Goal: Transaction & Acquisition: Subscribe to service/newsletter

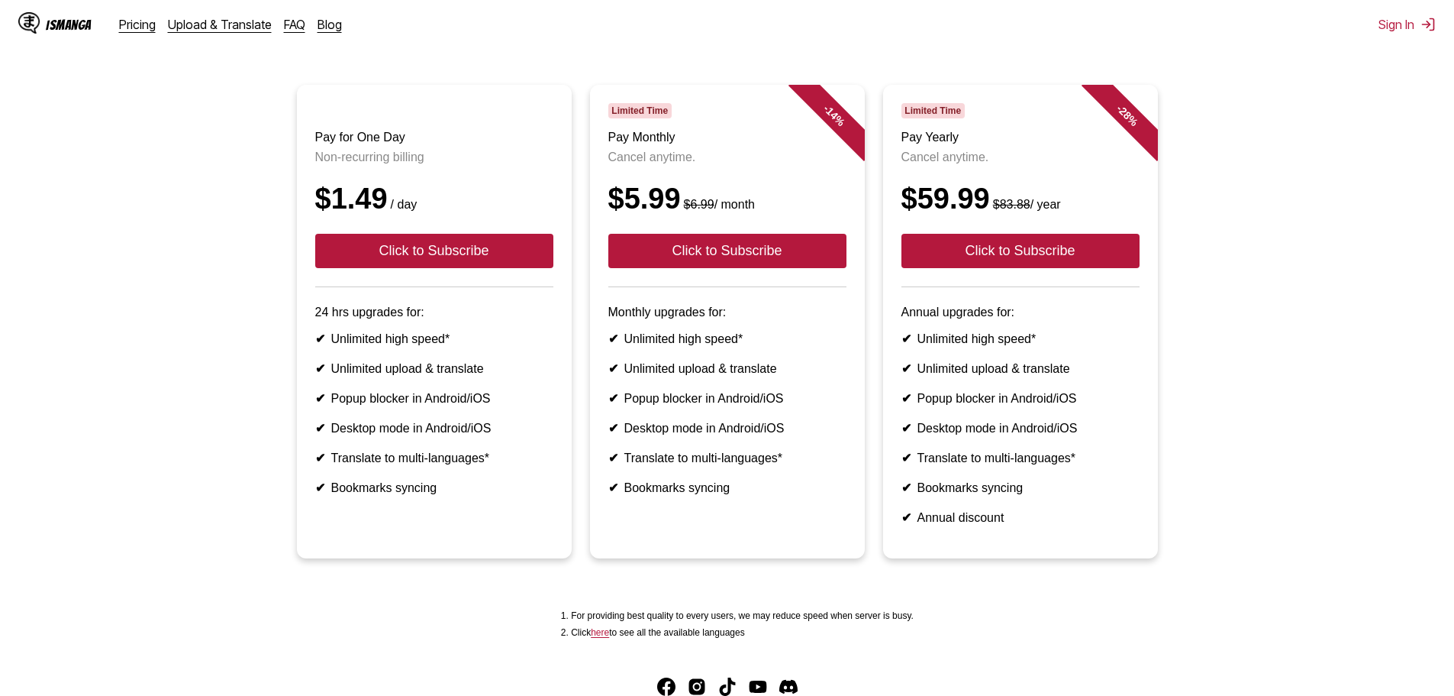
scroll to position [153, 0]
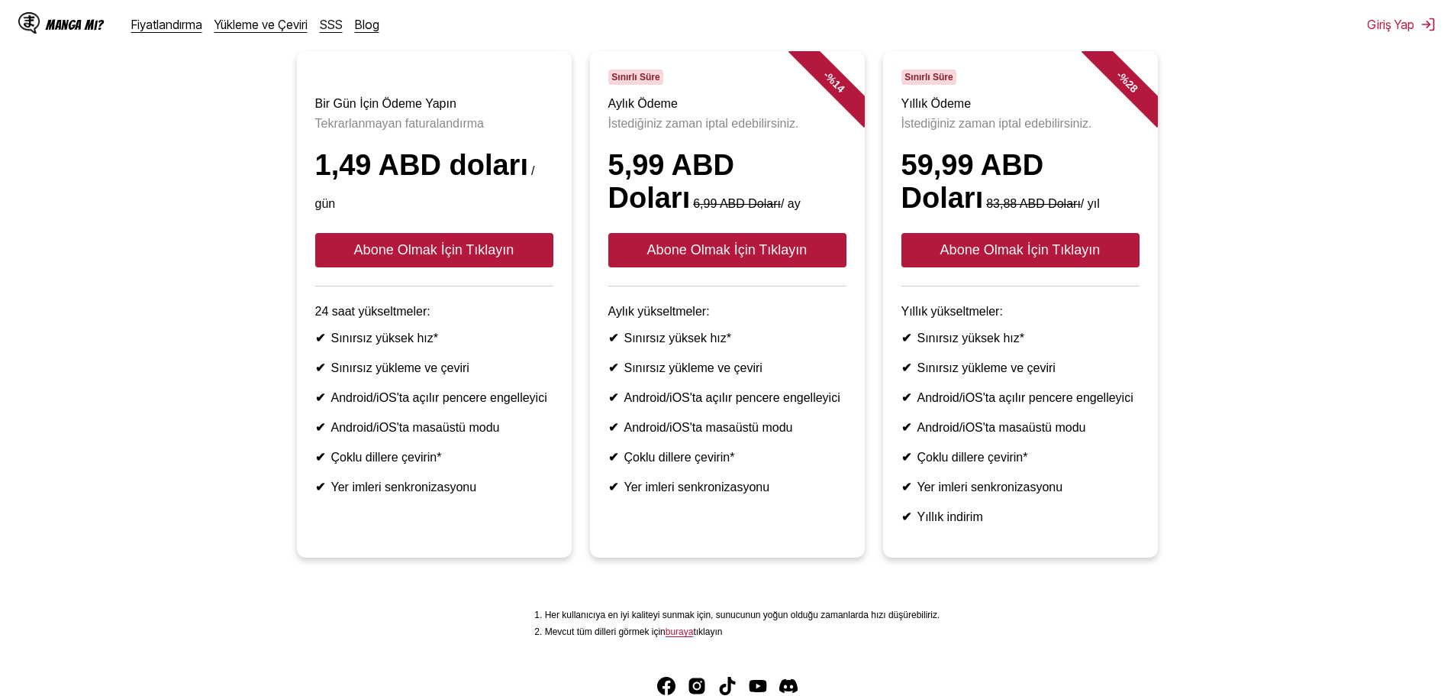
click at [365, 318] on font "24 saat yükseltmeler:" at bounding box center [372, 311] width 115 height 13
click at [315, 318] on font "24 saat yükseltmeler:" at bounding box center [372, 311] width 115 height 13
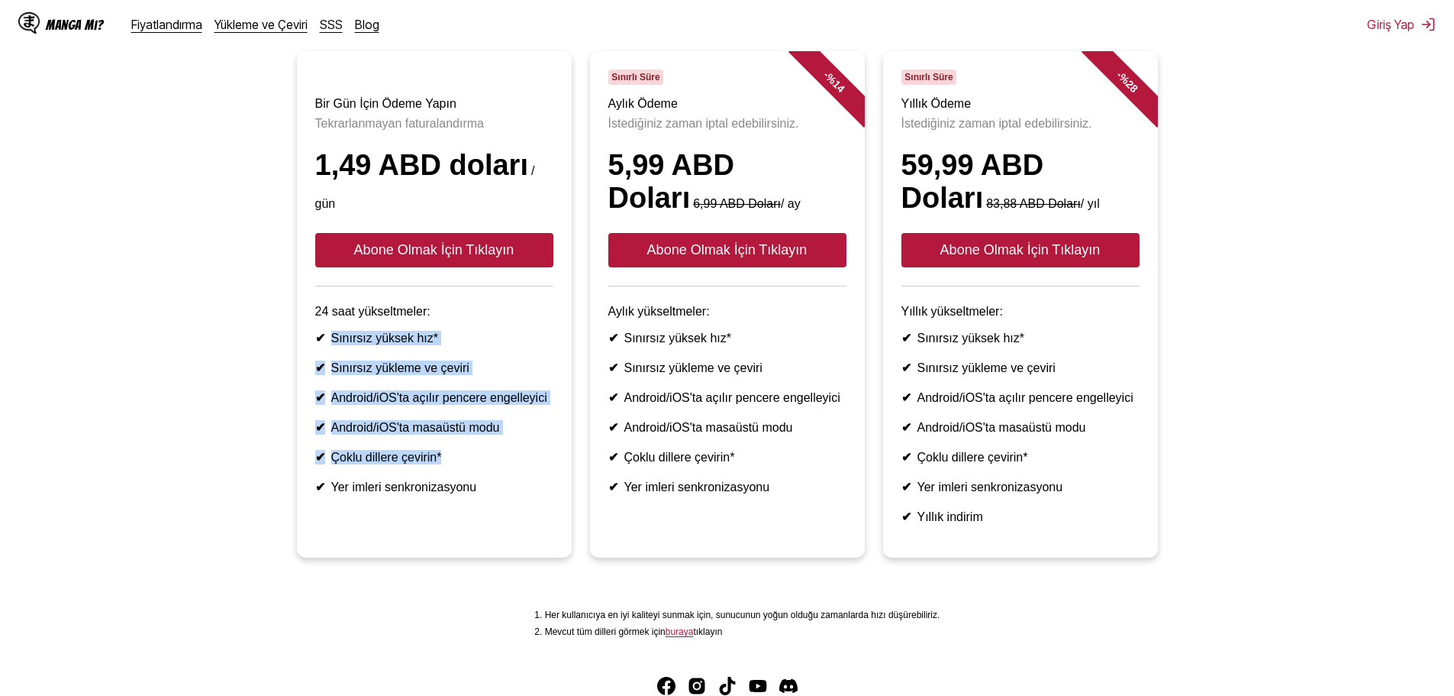
drag, startPoint x: 342, startPoint y: 368, endPoint x: 230, endPoint y: 480, distance: 158.7
click at [232, 482] on ul "Bir Gün İçin Ödeme Yapın Tekrarlanmayan faturalandırma 1,49 ABD doları / gün Ab…" at bounding box center [727, 313] width 1430 height 524
click at [175, 398] on ul "Bir Gün İçin Ödeme Yapın Tekrarlanmayan faturalandırma 1,49 ABD doları / gün Ab…" at bounding box center [727, 313] width 1430 height 524
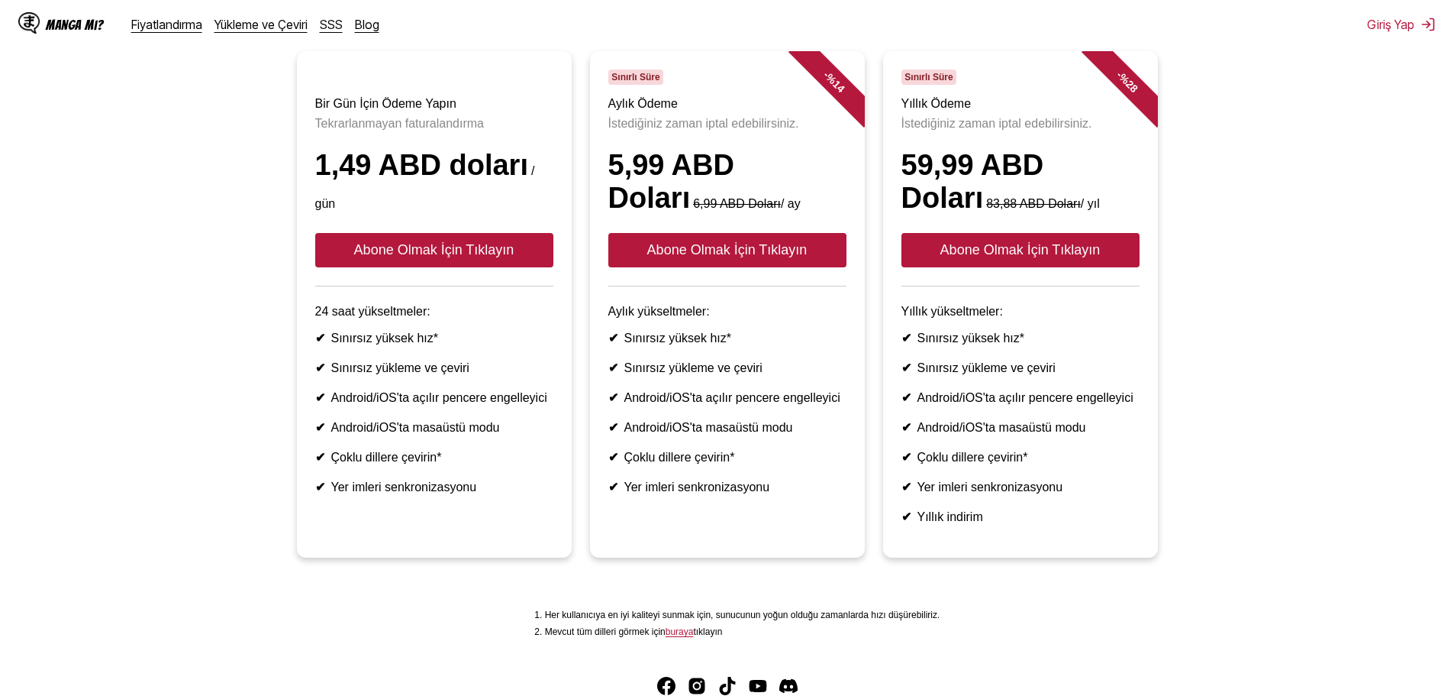
click at [263, 372] on ul "Bir Gün İçin Ödeme Yapın Tekrarlanmayan faturalandırma 1,49 ABD doları / gün Ab…" at bounding box center [727, 313] width 1430 height 524
